Goal: Navigation & Orientation: Find specific page/section

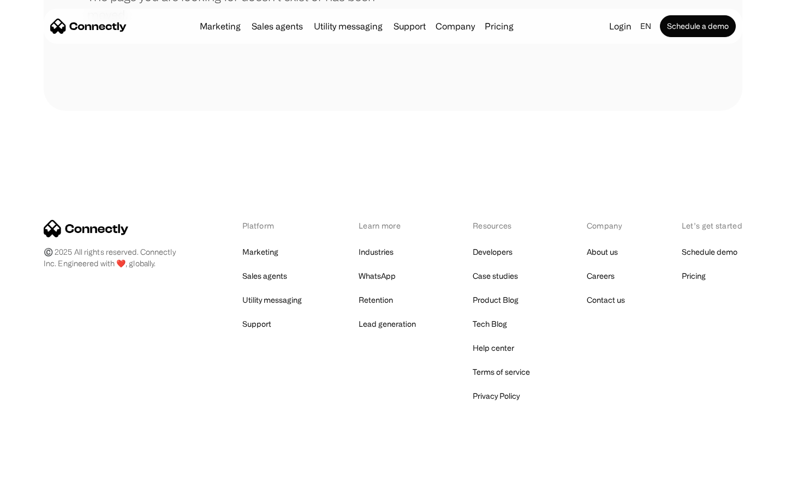
scroll to position [199, 0]
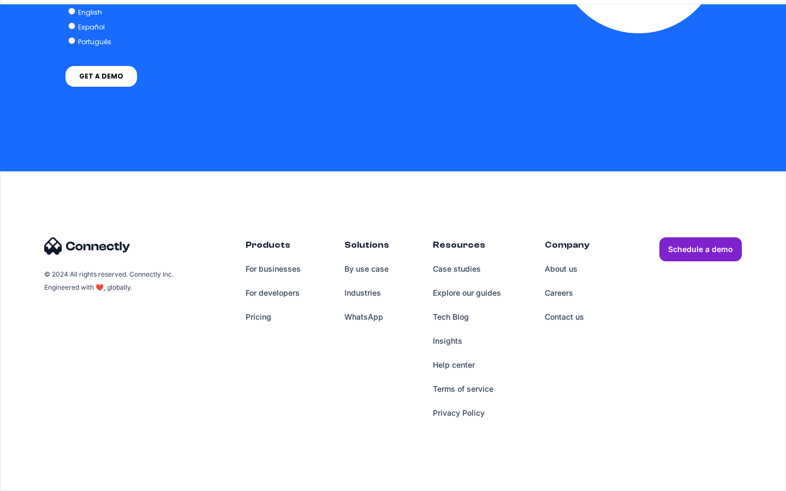
scroll to position [4502, 0]
